Goal: Transaction & Acquisition: Subscribe to service/newsletter

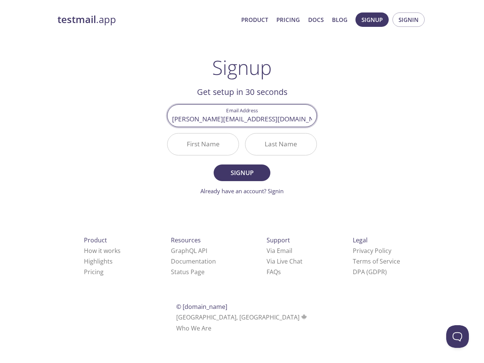
click at [242, 153] on div "Last Name" at bounding box center [281, 144] width 78 height 28
click at [372, 20] on span "Signup" at bounding box center [372, 20] width 21 height 10
click at [409, 20] on span "Signin" at bounding box center [409, 20] width 20 height 10
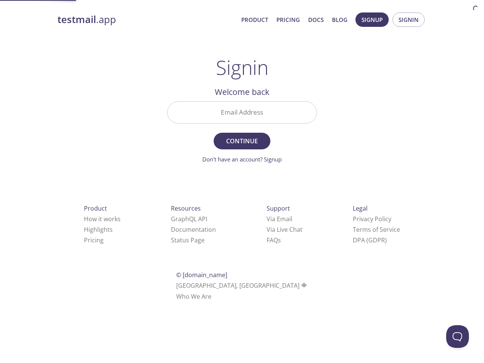
click at [242, 115] on input "Email Address" at bounding box center [242, 113] width 149 height 22
click at [203, 144] on form "Email Address Continue Don't have an account? Signup" at bounding box center [242, 132] width 150 height 62
click at [281, 144] on form "Email Address Continue Don't have an account? Signup" at bounding box center [242, 132] width 150 height 62
click at [255, 251] on div "Support Via Email Via Live Chat FAQ s" at bounding box center [285, 224] width 60 height 67
click at [231, 261] on div "Product How it works Highlights Pricing Resources GraphQL API Documentation Sta…" at bounding box center [241, 252] width 393 height 141
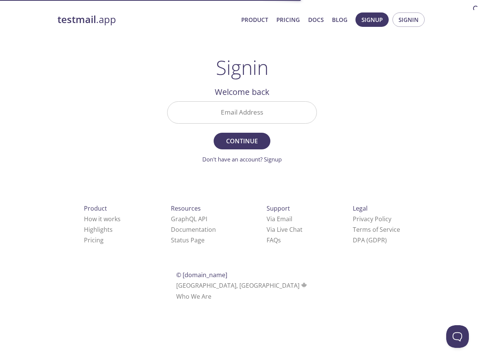
click at [220, 272] on html "testmail .app Product Pricing Docs Blog Signup Signin Signin Welcome back Email…" at bounding box center [242, 155] width 484 height 311
click at [458, 337] on button "Open Beacon popover" at bounding box center [457, 336] width 23 height 23
